Goal: Task Accomplishment & Management: Use online tool/utility

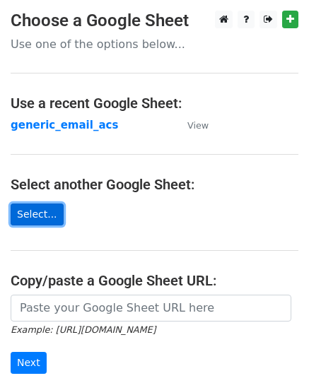
click at [35, 210] on link "Select..." at bounding box center [37, 214] width 53 height 22
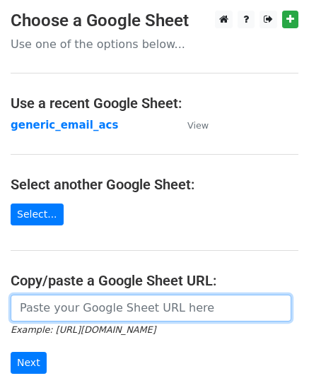
click at [96, 315] on input "url" at bounding box center [151, 307] width 280 height 27
paste input "[URL][DOMAIN_NAME]"
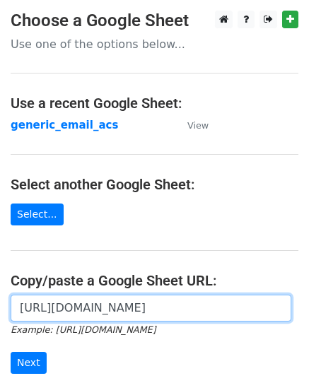
scroll to position [0, 424]
type input "[URL][DOMAIN_NAME]"
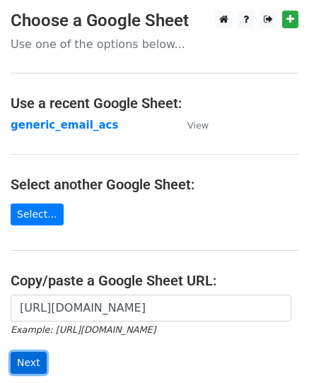
click at [29, 364] on input "Next" at bounding box center [29, 363] width 36 height 22
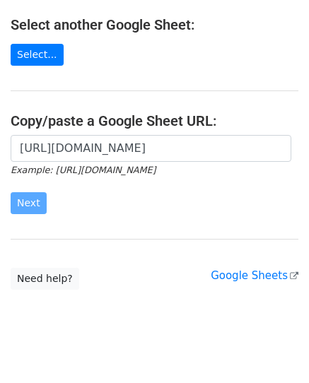
scroll to position [179, 0]
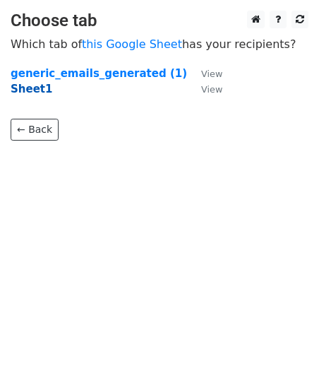
click at [31, 93] on strong "Sheet1" at bounding box center [32, 89] width 42 height 13
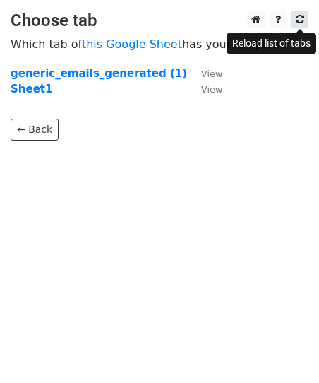
click at [298, 19] on icon at bounding box center [300, 19] width 8 height 10
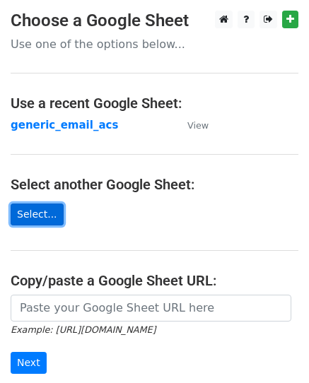
click at [32, 216] on link "Select..." at bounding box center [37, 214] width 53 height 22
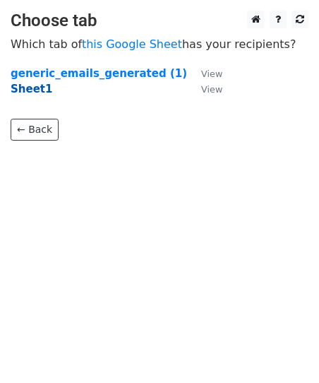
click at [35, 89] on strong "Sheet1" at bounding box center [32, 89] width 42 height 13
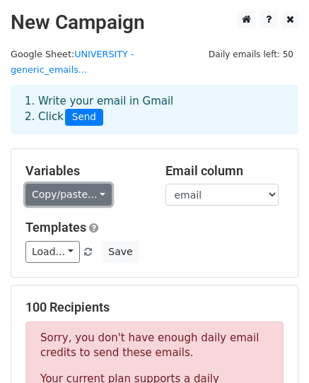
click at [82, 184] on link "Copy/paste..." at bounding box center [68, 195] width 86 height 22
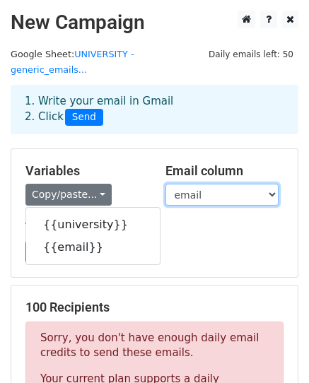
click at [191, 184] on select "university email" at bounding box center [221, 195] width 113 height 22
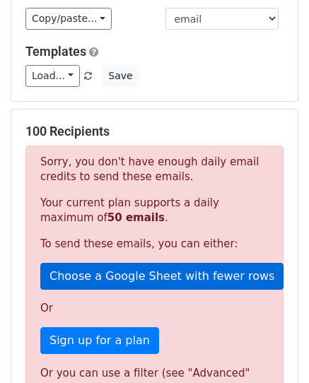
scroll to position [141, 0]
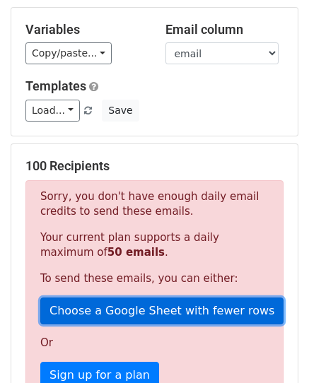
click at [157, 297] on link "Choose a Google Sheet with fewer rows" at bounding box center [161, 310] width 243 height 27
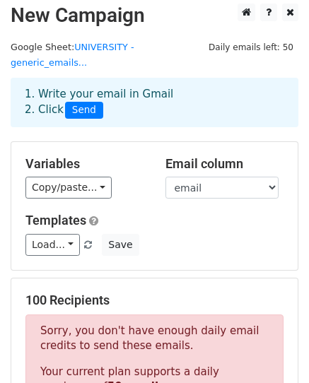
scroll to position [0, 0]
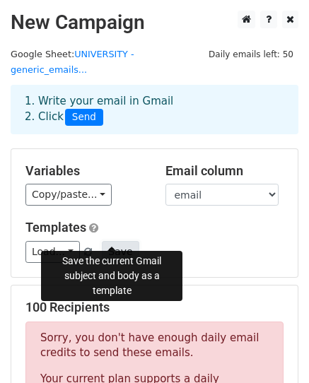
click at [114, 241] on button "Save" at bounding box center [120, 252] width 37 height 22
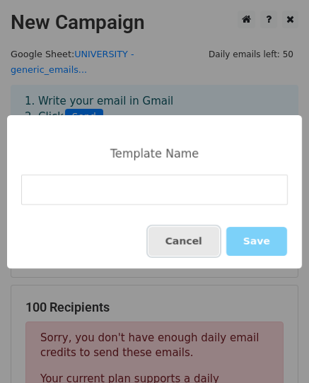
click at [177, 233] on button "Cancel" at bounding box center [183, 241] width 71 height 29
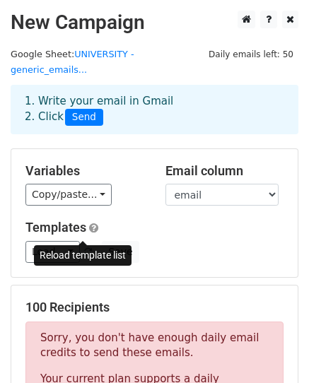
click at [85, 248] on span at bounding box center [88, 252] width 8 height 9
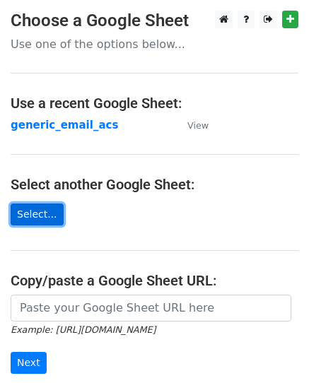
click at [39, 217] on link "Select..." at bounding box center [37, 214] width 53 height 22
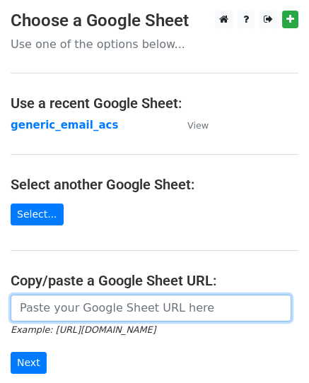
click at [98, 303] on input "url" at bounding box center [151, 307] width 280 height 27
paste input "[URL][DOMAIN_NAME]"
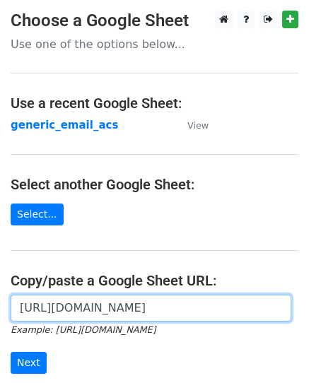
scroll to position [0, 424]
type input "[URL][DOMAIN_NAME]"
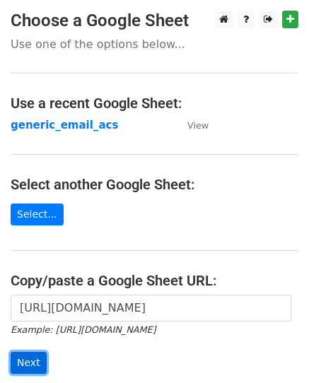
click at [20, 364] on input "Next" at bounding box center [29, 363] width 36 height 22
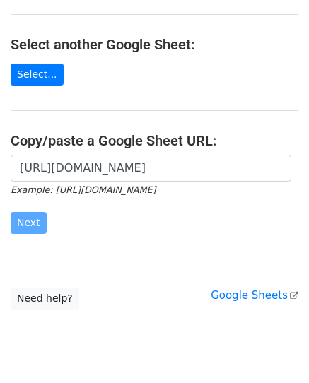
scroll to position [141, 0]
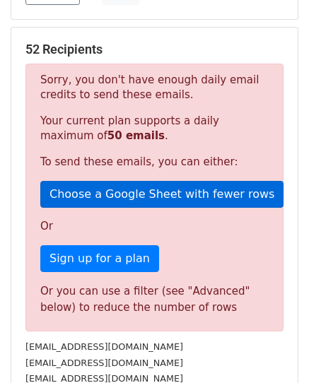
scroll to position [282, 0]
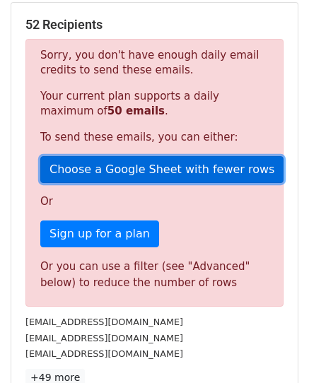
click at [158, 156] on link "Choose a Google Sheet with fewer rows" at bounding box center [161, 169] width 243 height 27
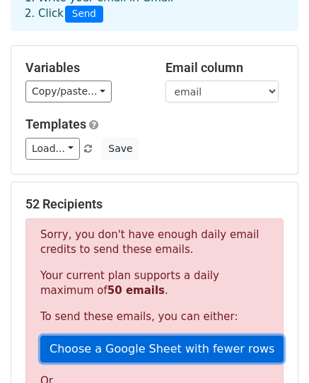
scroll to position [41, 0]
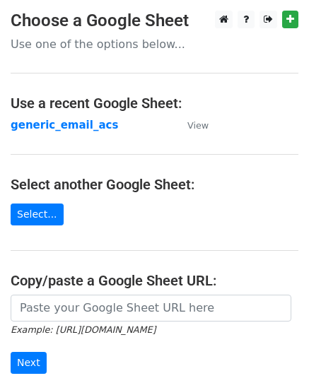
scroll to position [71, 0]
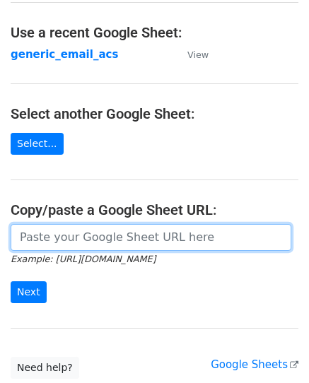
click at [131, 234] on input "url" at bounding box center [151, 237] width 280 height 27
paste input "https://docs.google.com/spreadsheets/d/1goDD7xx9CYNm1U7Jov6wA6mMRLcER5VsmazsfQk…"
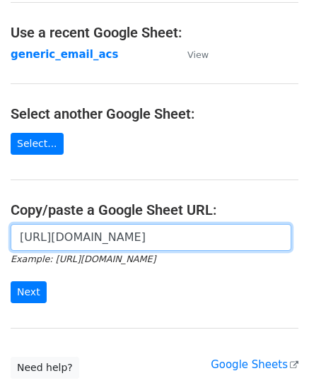
scroll to position [0, 424]
type input "https://docs.google.com/spreadsheets/d/1goDD7xx9CYNm1U7Jov6wA6mMRLcER5VsmazsfQk…"
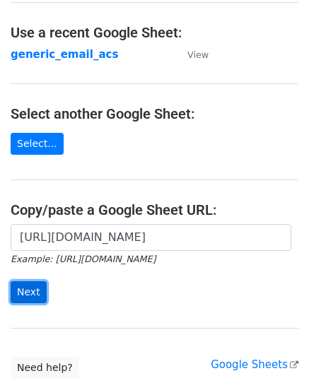
scroll to position [0, 0]
click at [23, 294] on input "Next" at bounding box center [29, 292] width 36 height 22
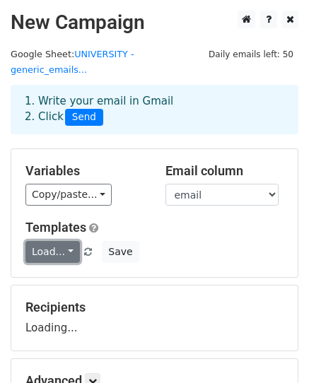
click at [58, 241] on link "Load..." at bounding box center [52, 252] width 54 height 22
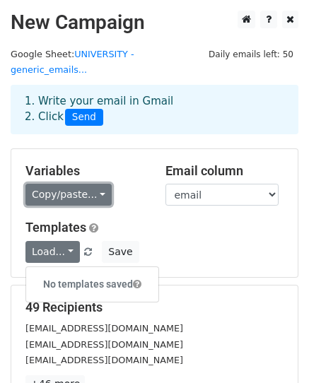
click at [96, 184] on link "Copy/paste..." at bounding box center [68, 195] width 86 height 22
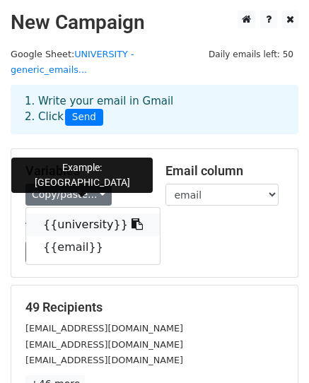
click at [131, 218] on icon at bounding box center [136, 223] width 11 height 11
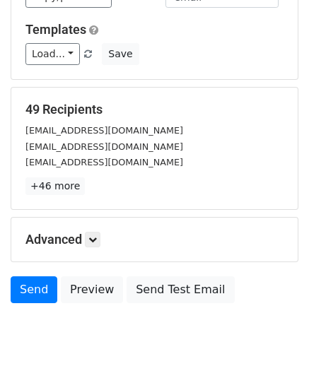
scroll to position [222, 0]
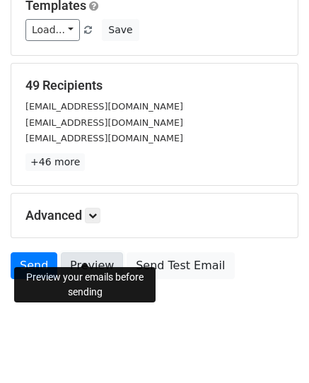
click at [83, 253] on link "Preview" at bounding box center [92, 265] width 62 height 27
